Goal: Transaction & Acquisition: Purchase product/service

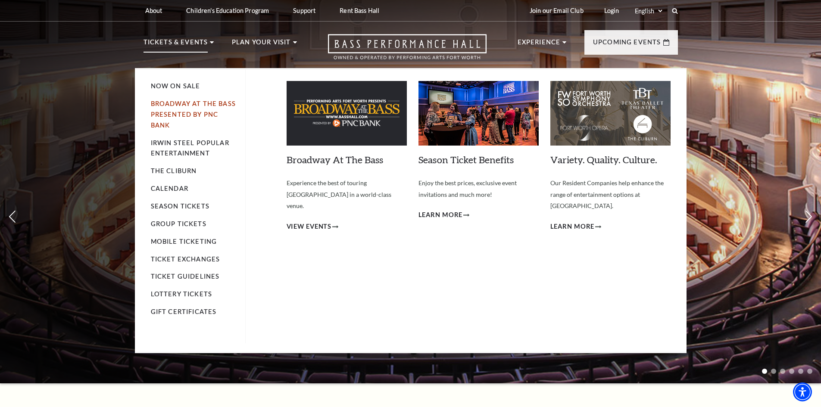
click at [174, 103] on link "Broadway At The Bass presented by PNC Bank" at bounding box center [193, 114] width 85 height 29
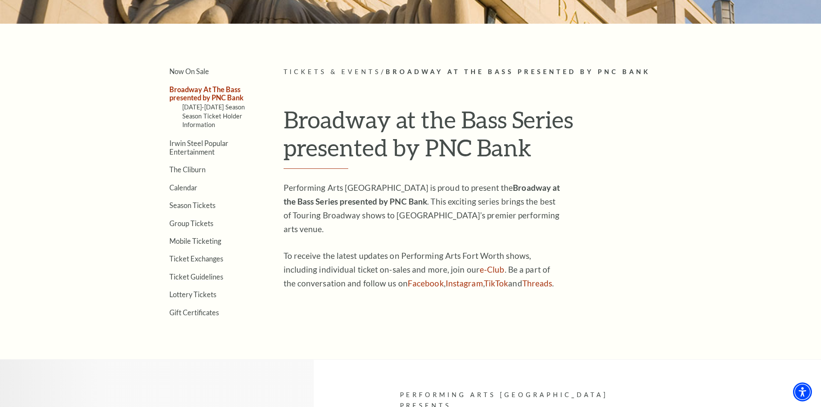
scroll to position [216, 0]
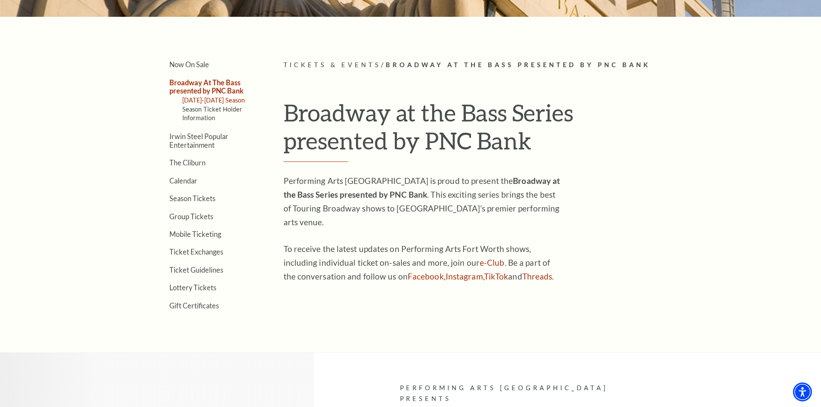
click at [203, 100] on link "2025-2026 Season" at bounding box center [213, 100] width 63 height 7
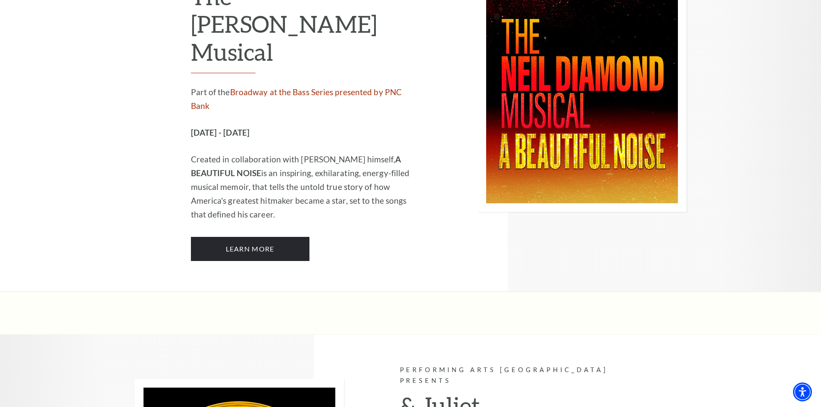
scroll to position [2415, 0]
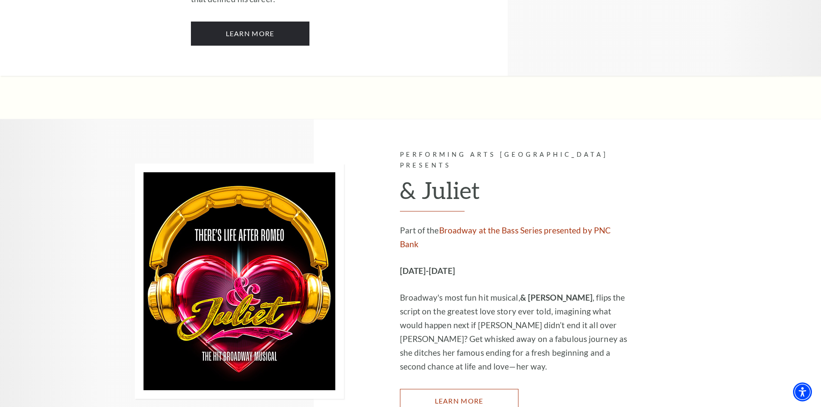
click at [463, 389] on link "Learn More" at bounding box center [459, 401] width 119 height 24
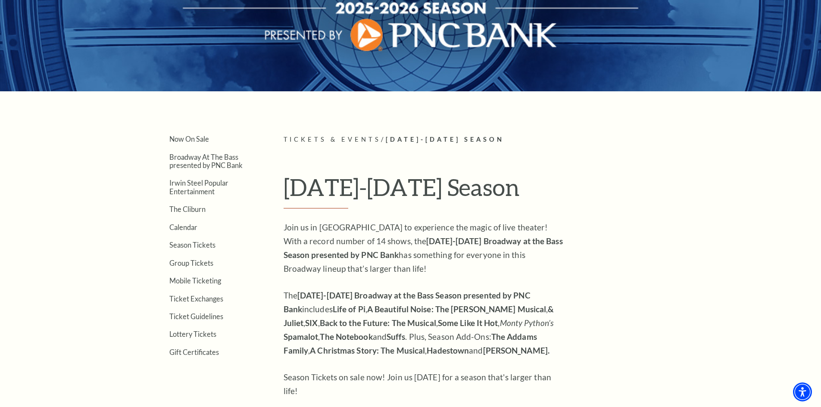
scroll to position [0, 0]
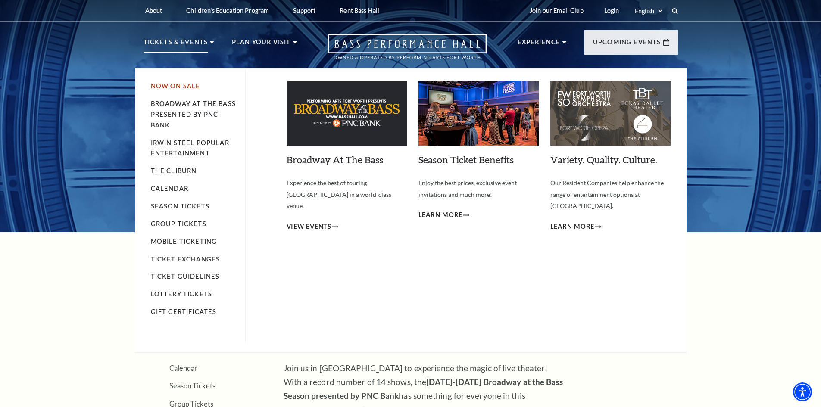
click at [171, 85] on link "Now On Sale" at bounding box center [176, 85] width 50 height 7
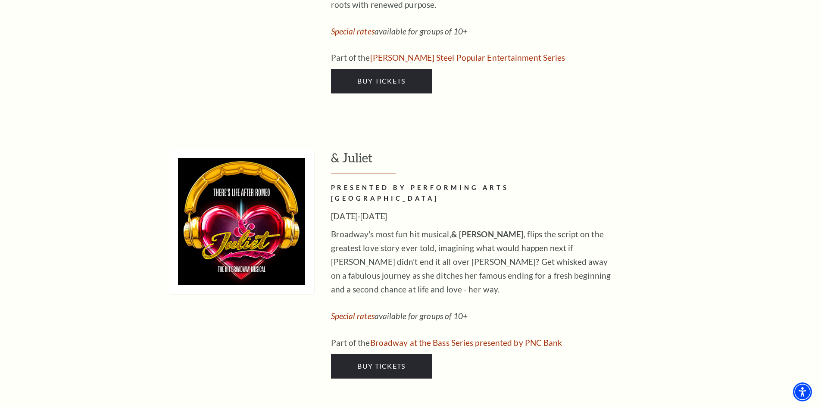
scroll to position [2889, 0]
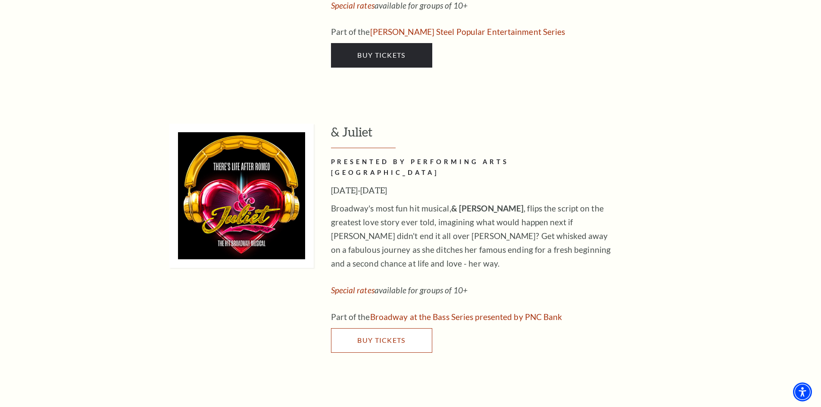
click at [400, 336] on span "Buy Tickets" at bounding box center [381, 340] width 48 height 8
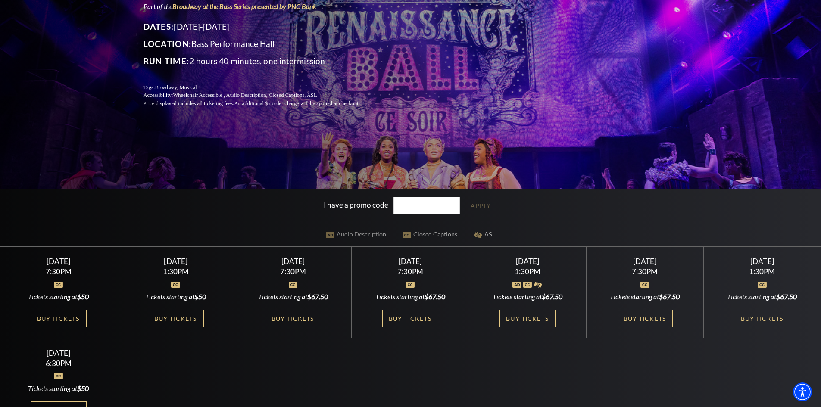
scroll to position [259, 0]
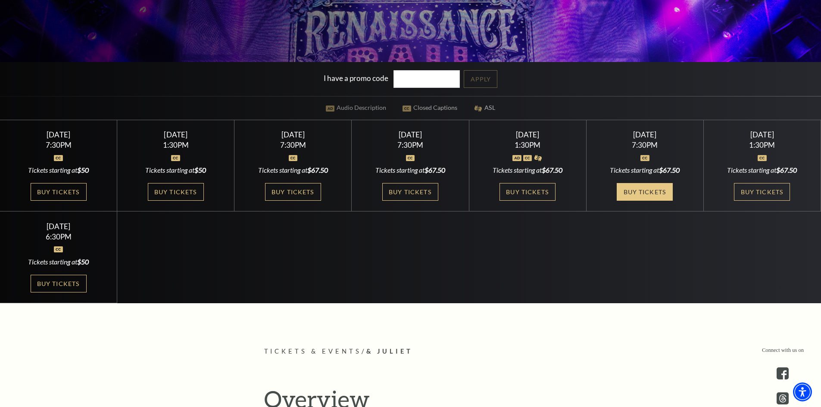
click at [638, 190] on link "Buy Tickets" at bounding box center [645, 192] width 56 height 18
click at [637, 192] on link "Buy Tickets" at bounding box center [645, 192] width 56 height 18
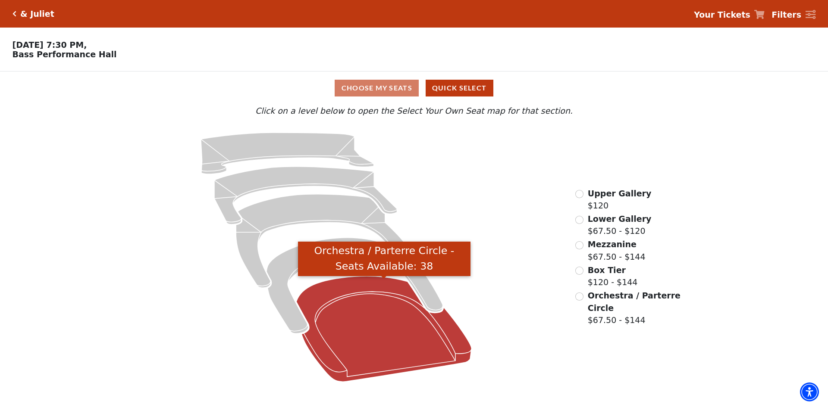
click at [356, 291] on icon "Orchestra / Parterre Circle - Seats Available: 38" at bounding box center [384, 329] width 175 height 106
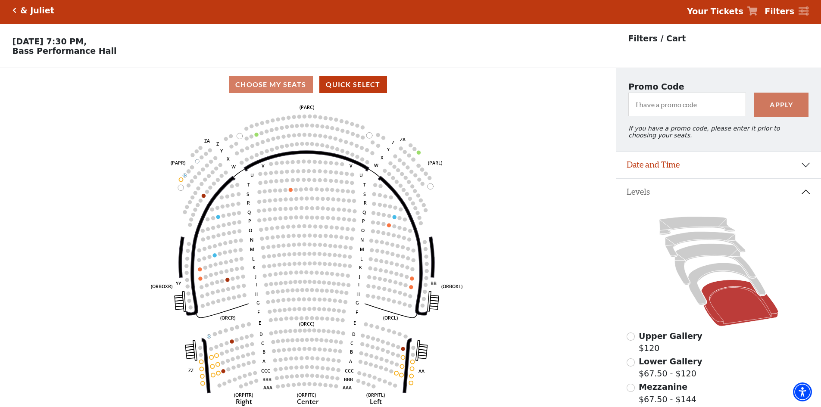
scroll to position [40, 0]
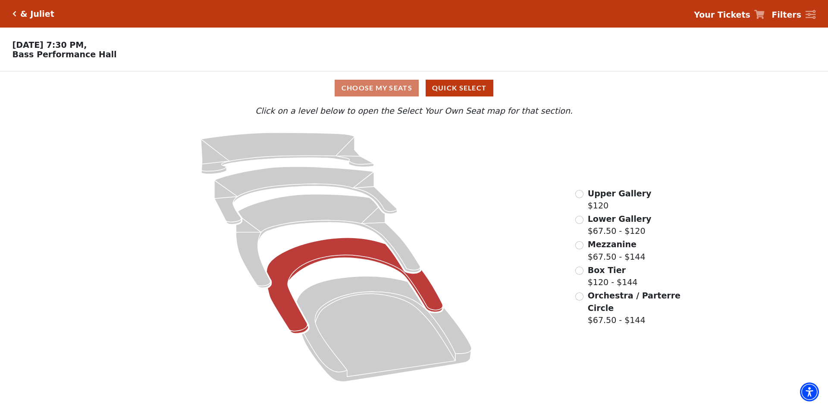
click at [344, 256] on icon at bounding box center [354, 286] width 176 height 96
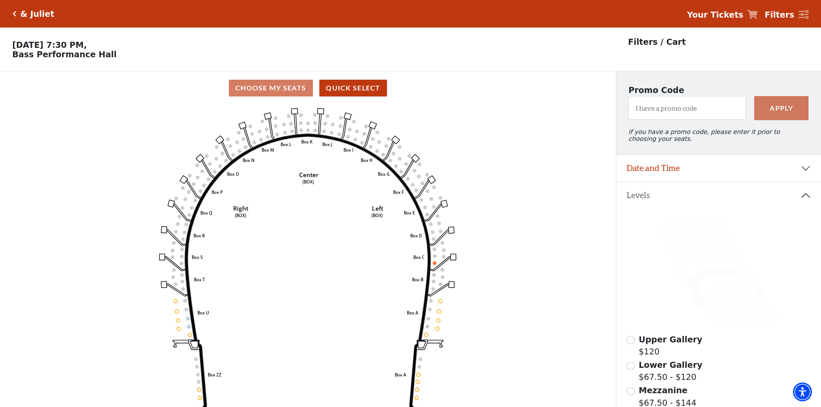
scroll to position [43, 0]
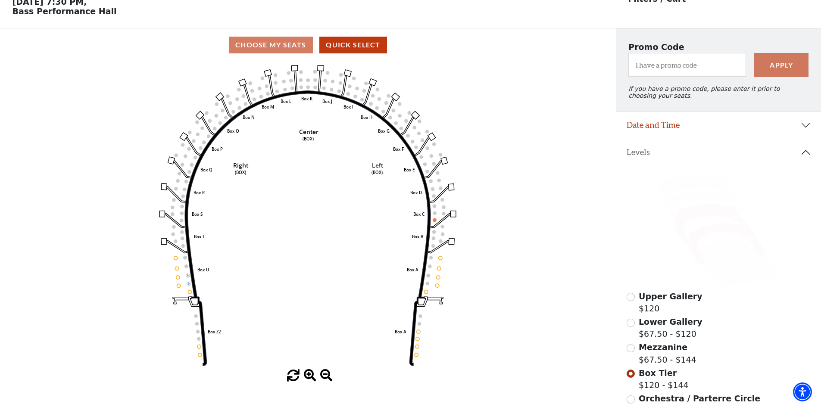
click at [709, 216] on icon at bounding box center [715, 224] width 81 height 41
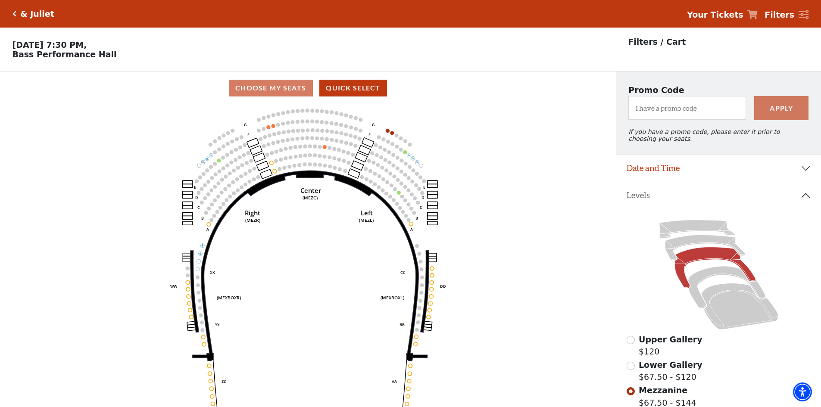
scroll to position [40, 0]
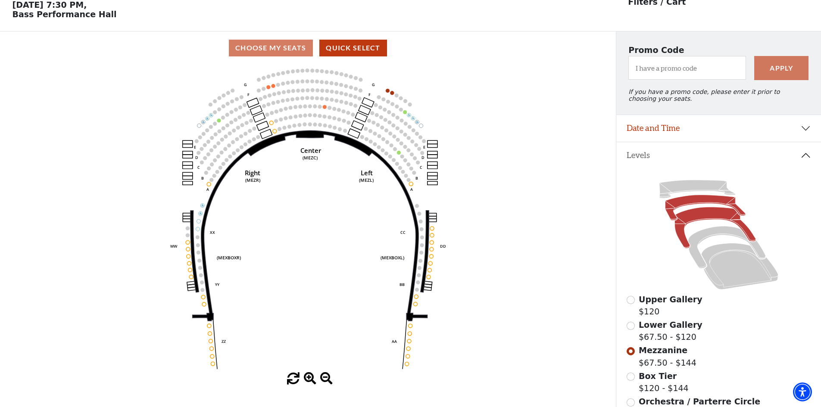
click at [708, 206] on icon at bounding box center [705, 207] width 80 height 25
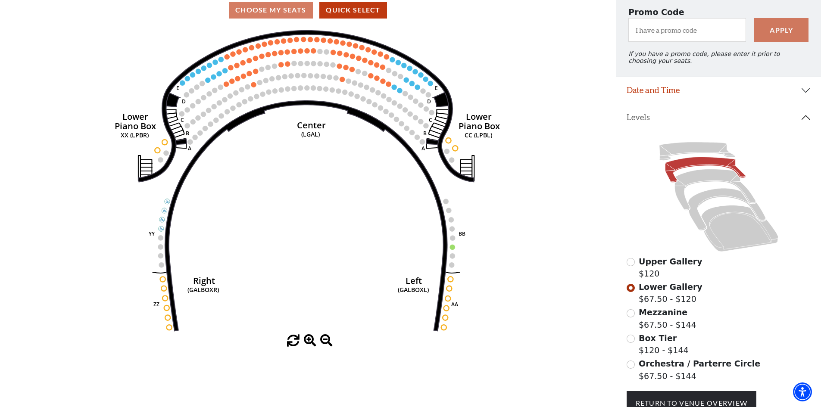
scroll to position [0, 0]
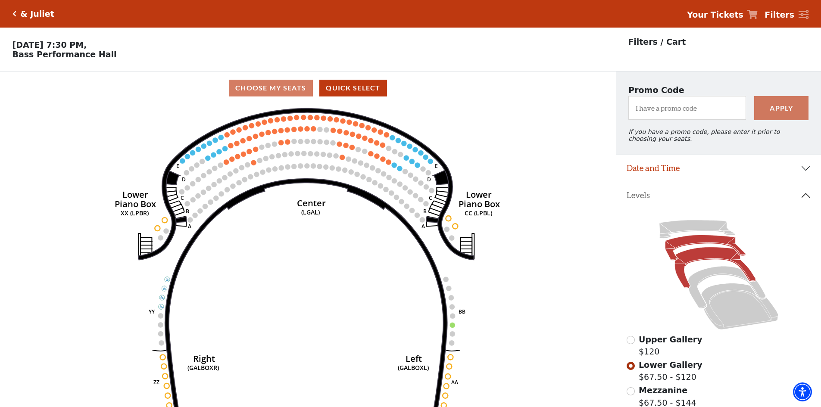
click at [711, 258] on icon at bounding box center [715, 267] width 81 height 41
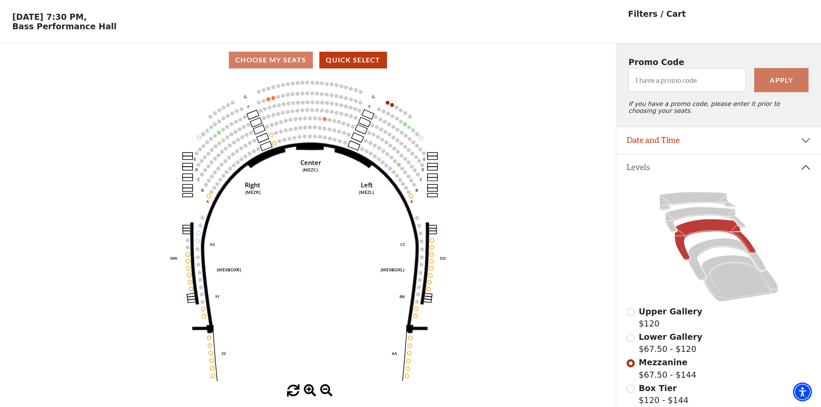
scroll to position [40, 0]
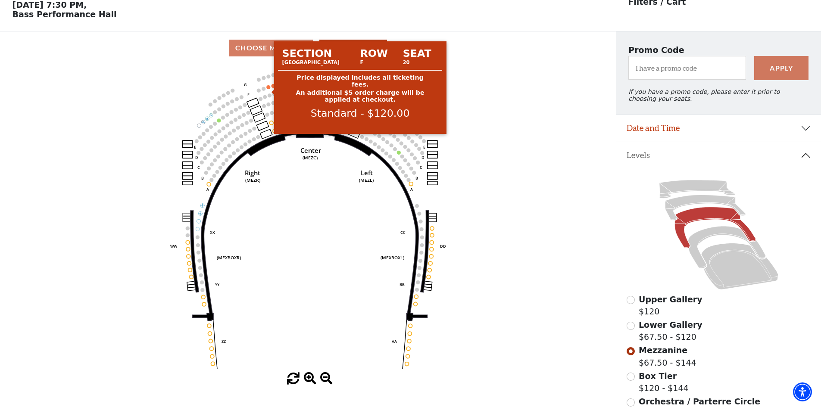
click at [268, 89] on circle at bounding box center [269, 87] width 4 height 4
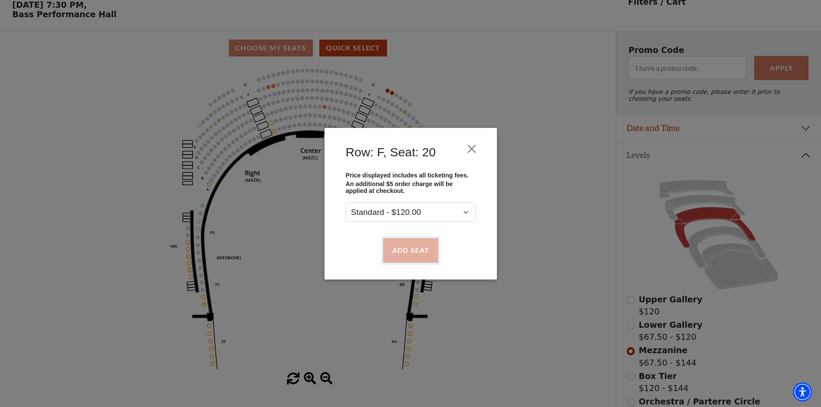
click at [405, 251] on button "Add Seat" at bounding box center [410, 250] width 55 height 24
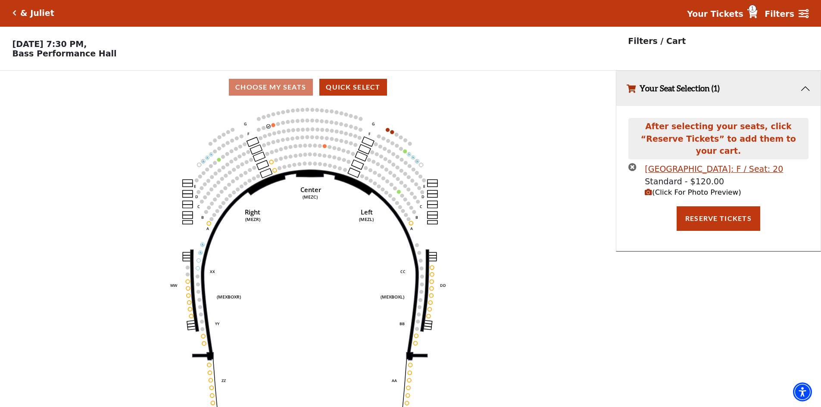
scroll to position [0, 0]
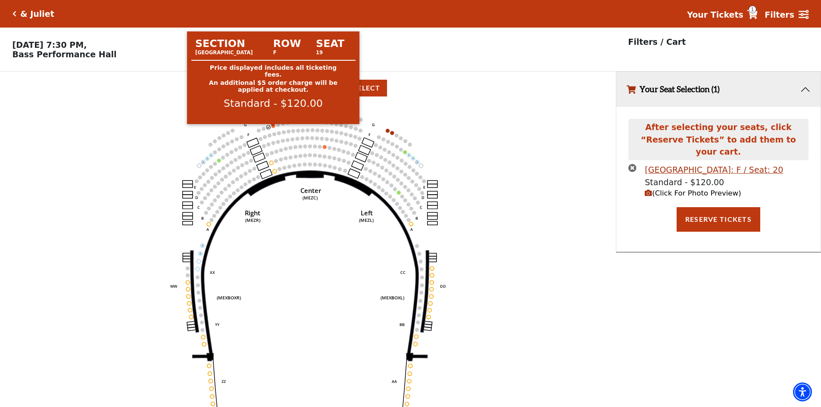
click at [273, 128] on circle at bounding box center [274, 126] width 4 height 4
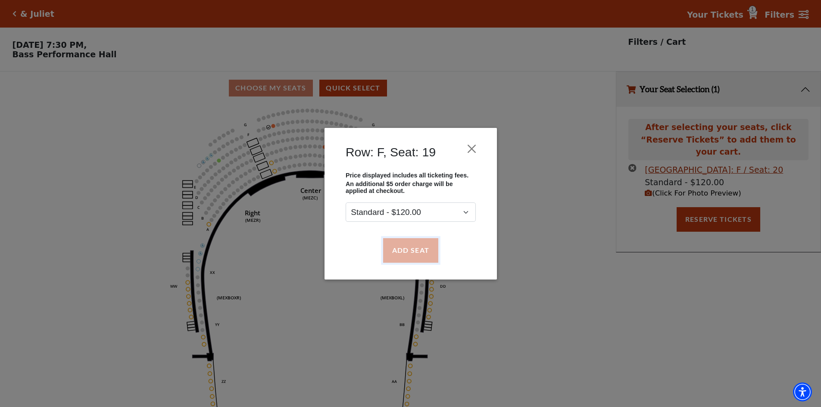
click at [405, 248] on button "Add Seat" at bounding box center [410, 250] width 55 height 24
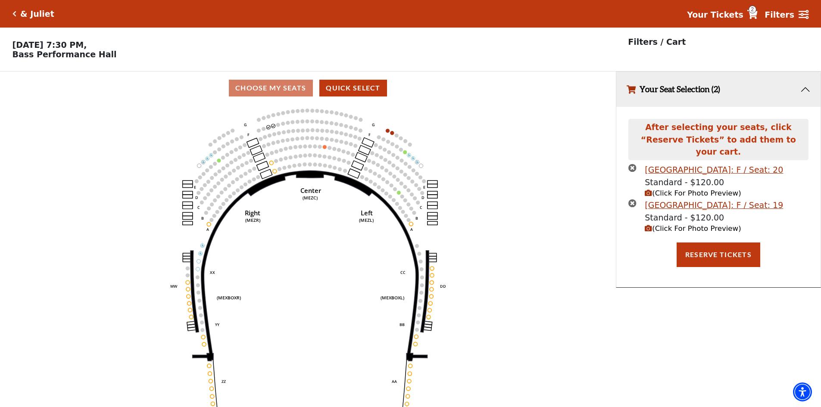
scroll to position [21, 0]
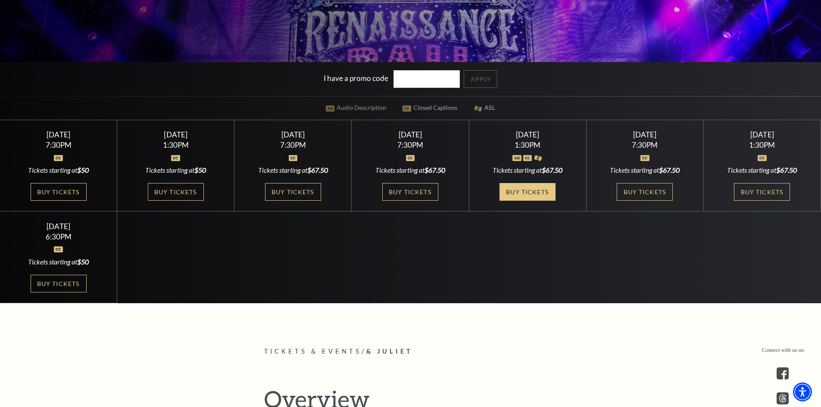
click at [529, 192] on link "Buy Tickets" at bounding box center [528, 192] width 56 height 18
click at [417, 189] on link "Buy Tickets" at bounding box center [410, 192] width 56 height 18
click at [768, 191] on link "Buy Tickets" at bounding box center [762, 192] width 56 height 18
click at [66, 282] on link "Buy Tickets" at bounding box center [59, 284] width 56 height 18
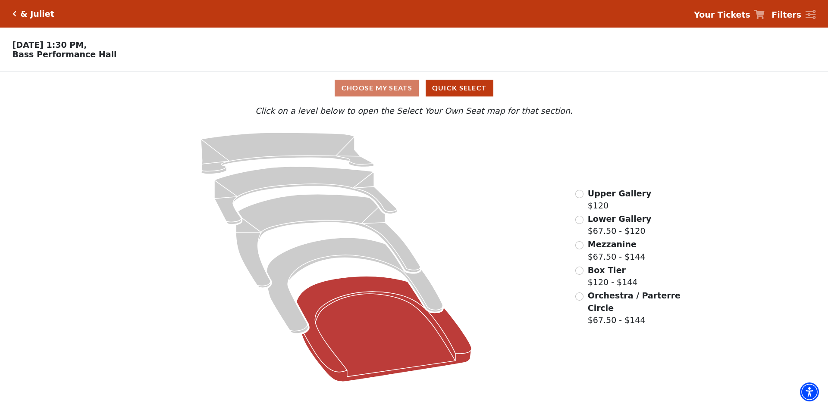
click at [370, 303] on icon at bounding box center [384, 329] width 175 height 106
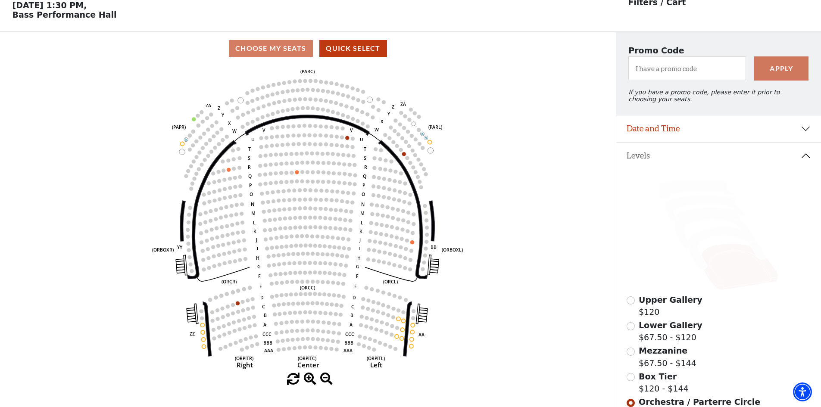
scroll to position [40, 0]
click at [696, 263] on icon at bounding box center [727, 248] width 78 height 42
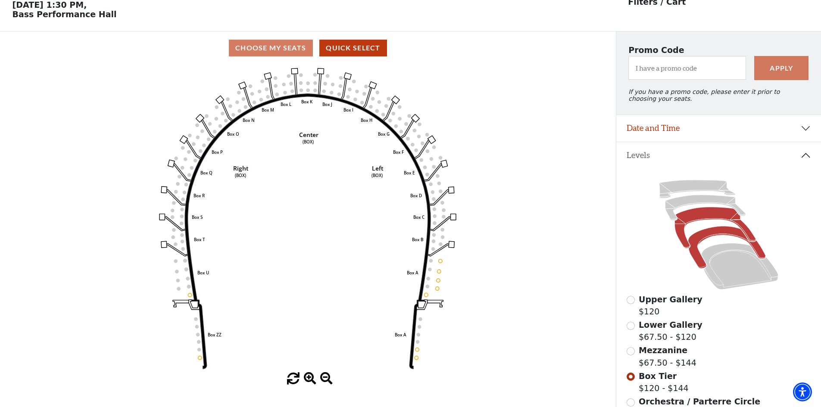
click at [705, 218] on icon at bounding box center [715, 227] width 81 height 41
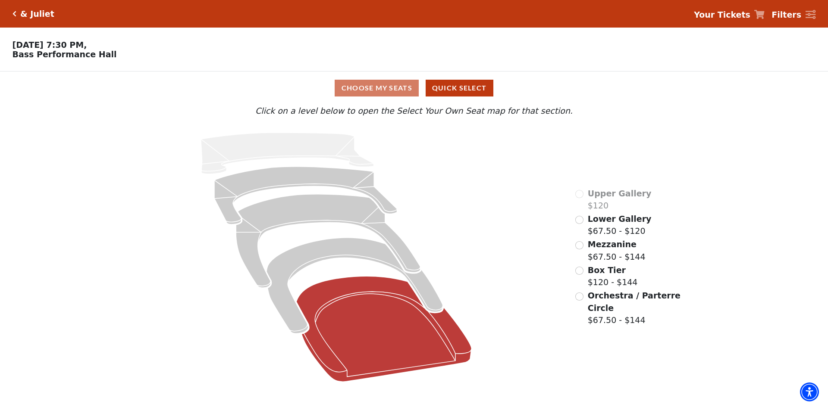
click at [370, 338] on icon at bounding box center [384, 329] width 175 height 106
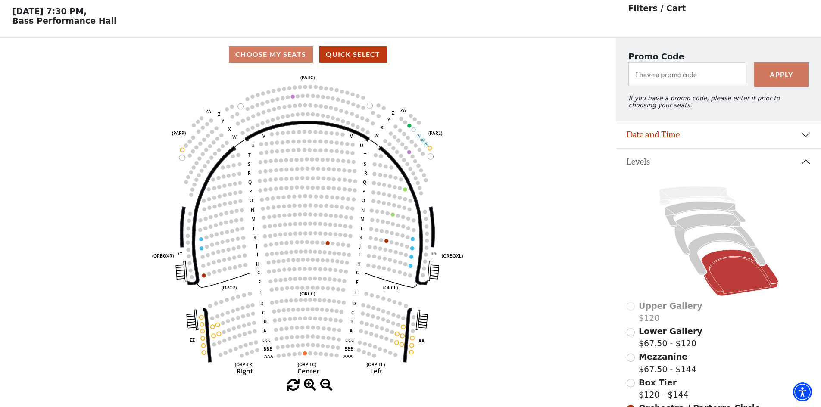
scroll to position [40, 0]
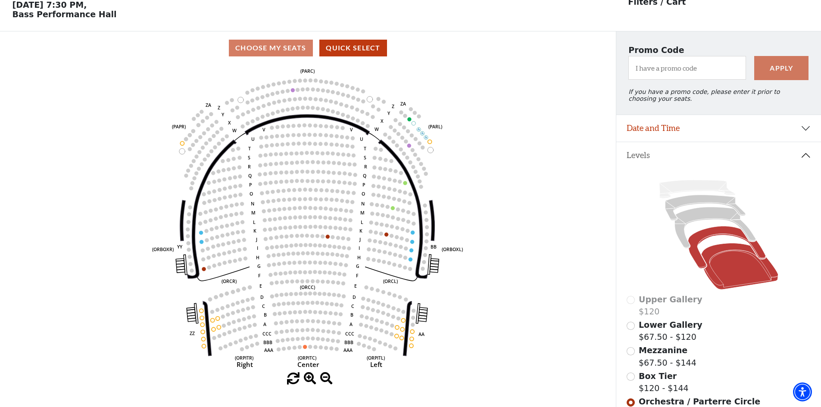
click at [723, 236] on icon at bounding box center [727, 248] width 78 height 42
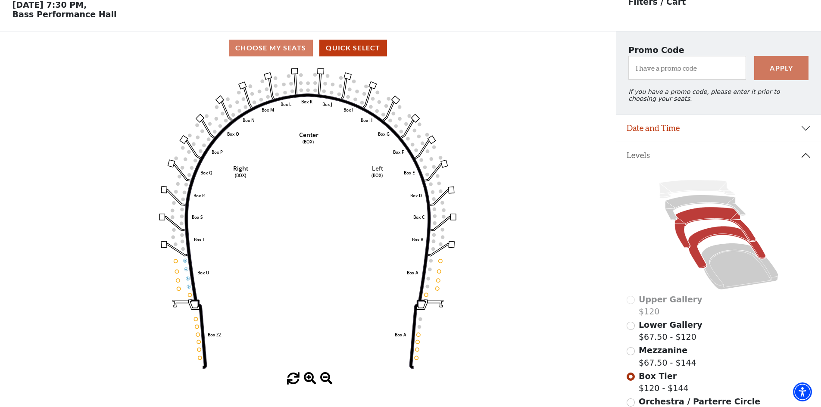
click at [703, 218] on icon at bounding box center [715, 227] width 81 height 41
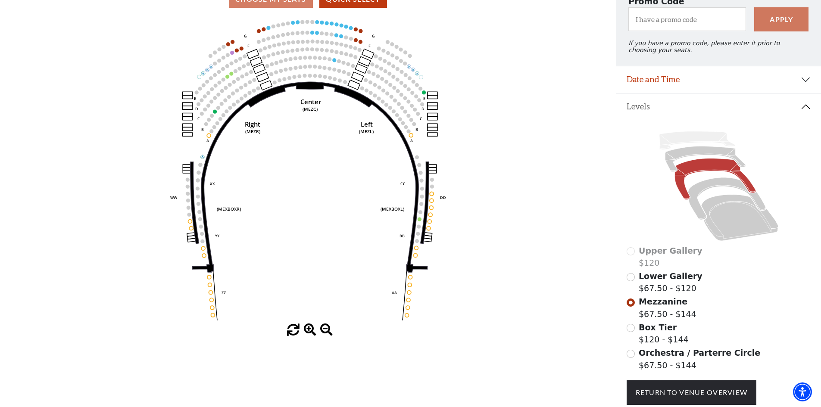
scroll to position [0, 0]
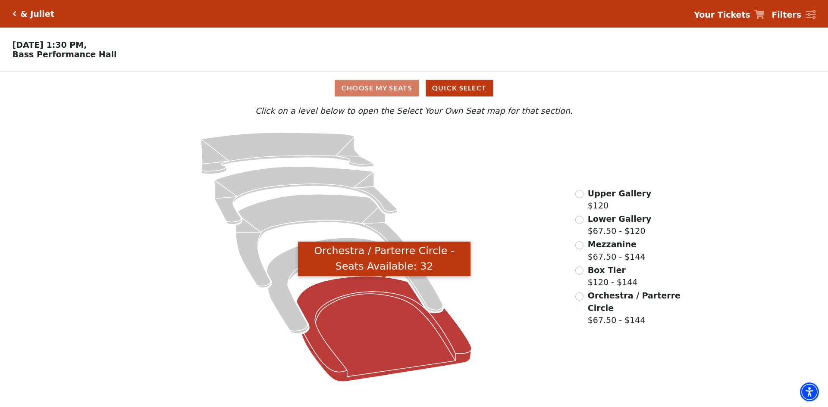
click at [365, 320] on icon "Orchestra / Parterre Circle - Seats Available: 32" at bounding box center [384, 329] width 175 height 106
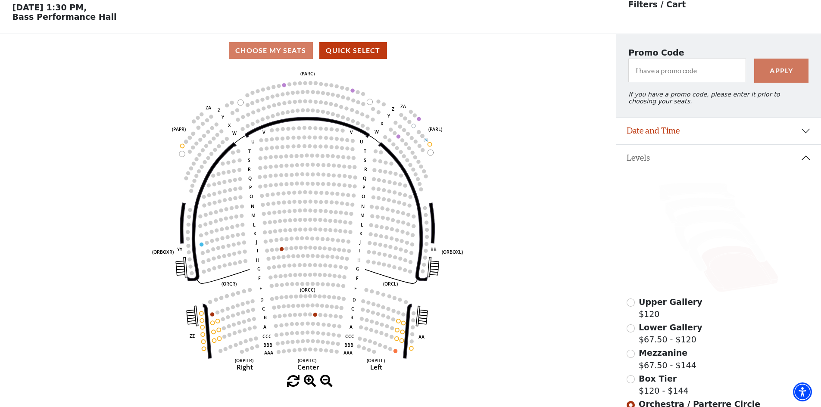
scroll to position [40, 0]
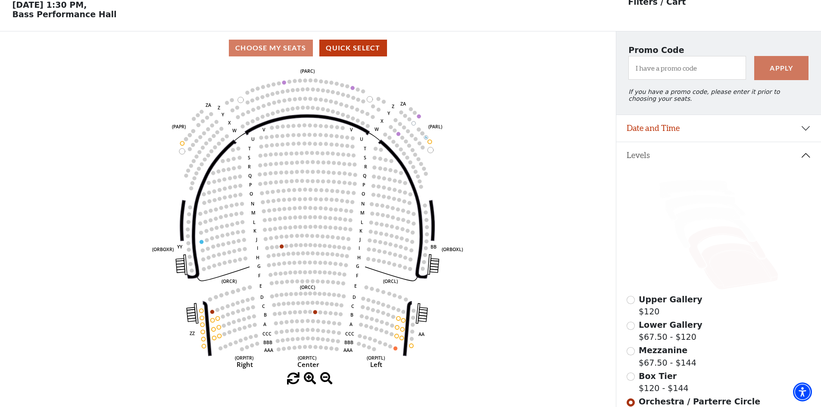
click at [720, 236] on icon at bounding box center [727, 248] width 78 height 42
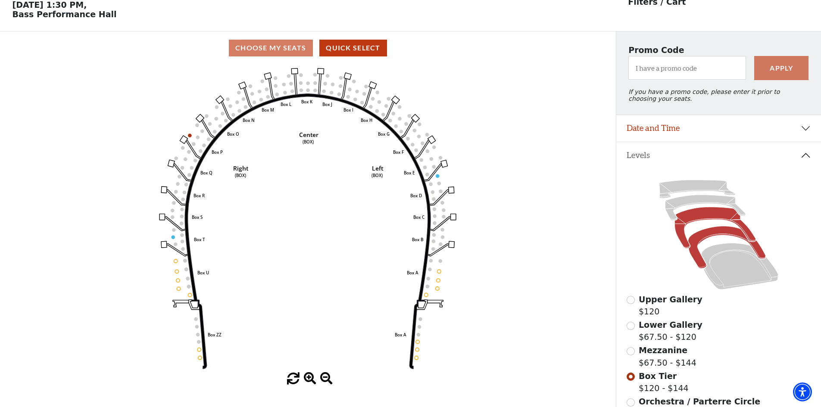
click at [713, 222] on icon at bounding box center [715, 227] width 81 height 41
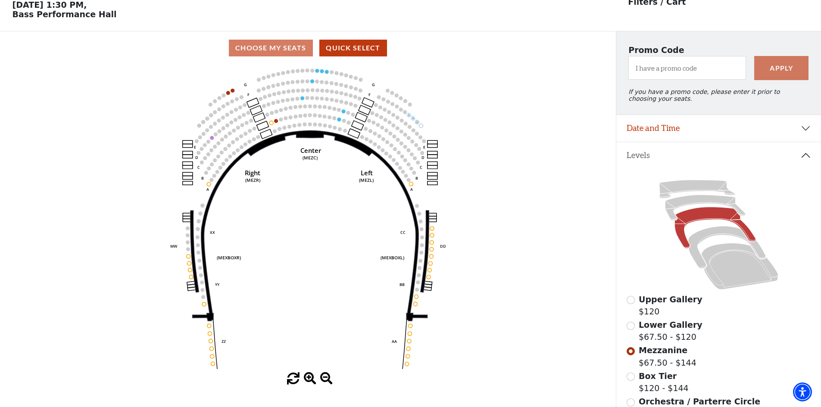
click at [323, 274] on icon "Center (MEZC) Right (MEZR) Left (MEZL) (MEXBOXR) (MEXBOXL) XX WW CC DD YY BB ZZ…" at bounding box center [308, 219] width 554 height 308
click at [696, 207] on icon at bounding box center [705, 207] width 80 height 25
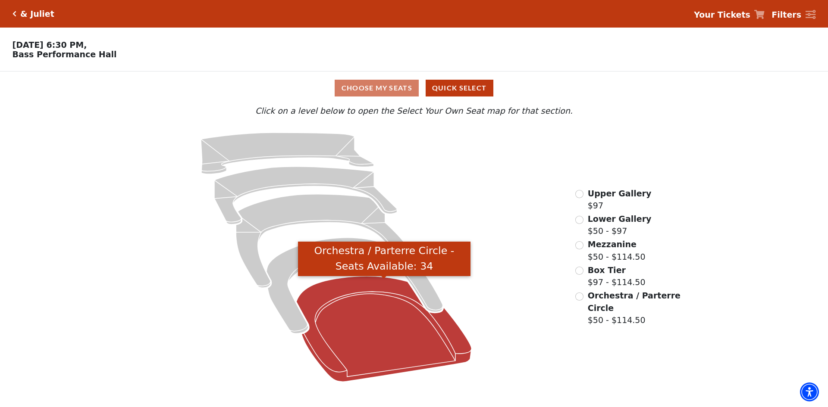
click at [371, 308] on icon "Orchestra / Parterre Circle - Seats Available: 34" at bounding box center [384, 329] width 175 height 106
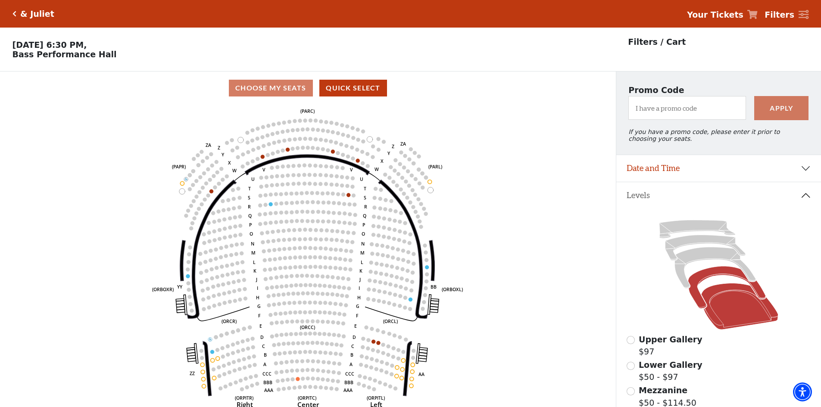
click at [716, 278] on icon at bounding box center [727, 288] width 78 height 42
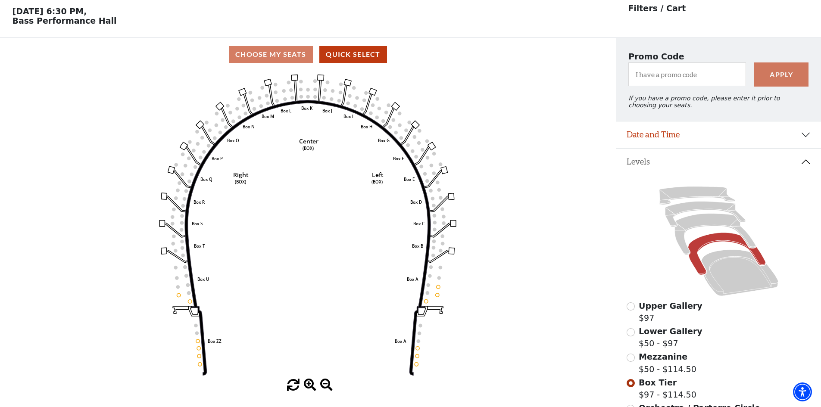
scroll to position [40, 0]
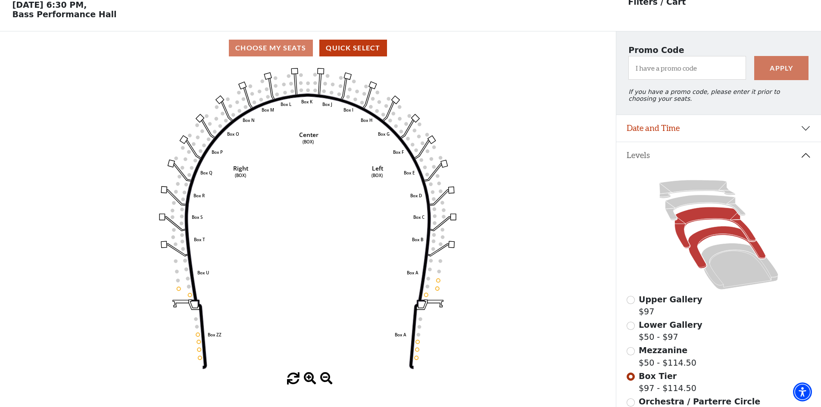
click at [696, 221] on icon at bounding box center [715, 227] width 81 height 41
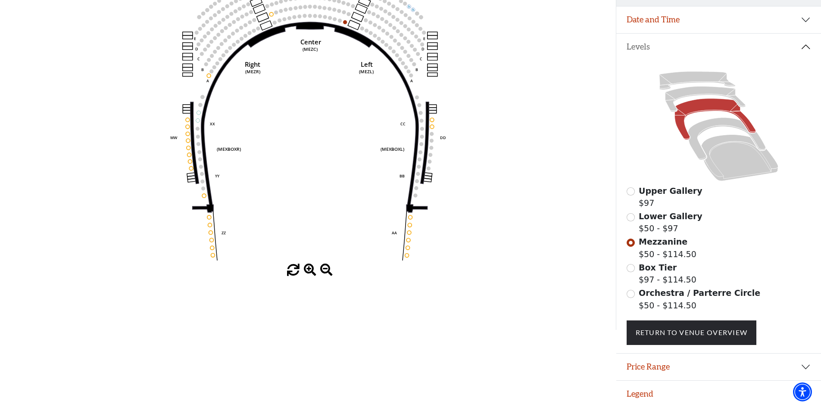
scroll to position [0, 0]
